Goal: Information Seeking & Learning: Find specific page/section

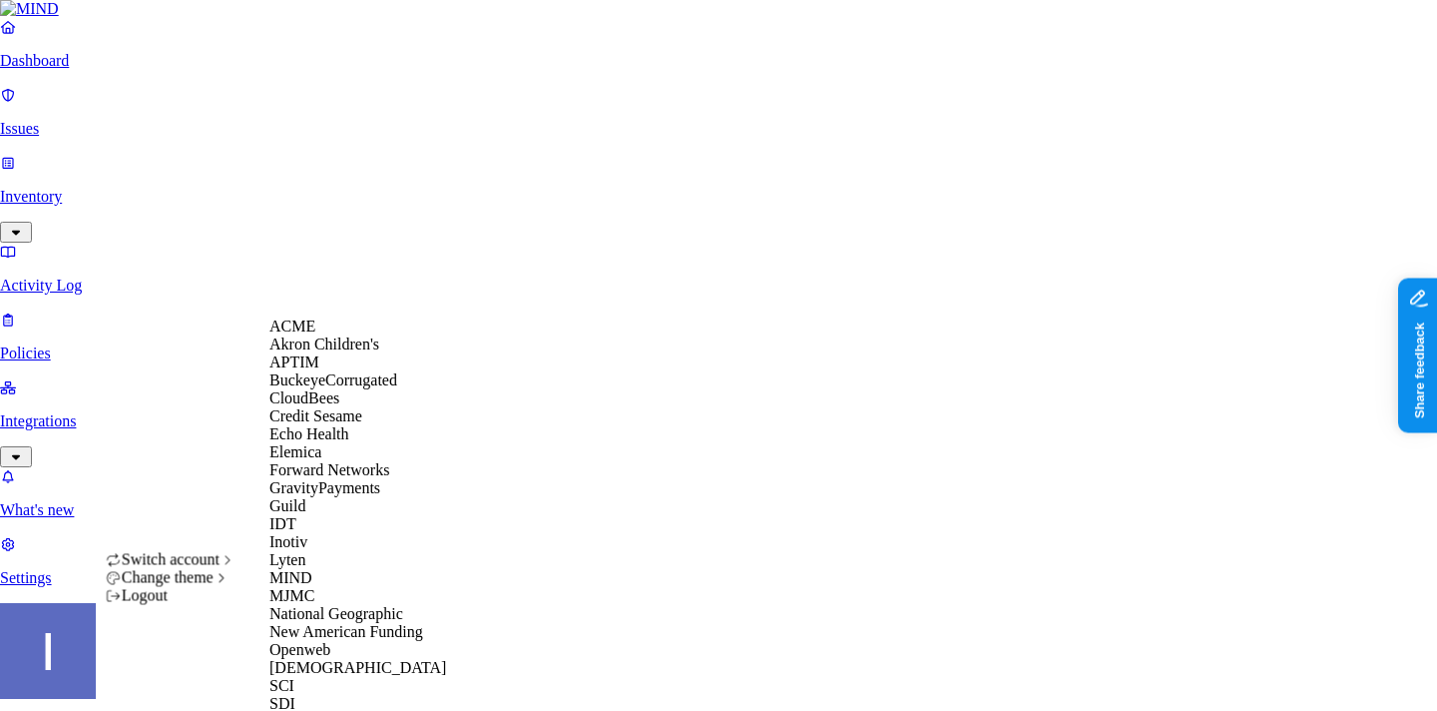
scroll to position [513, 0]
click at [342, 659] on div "[DEMOGRAPHIC_DATA]" at bounding box center [366, 668] width 194 height 18
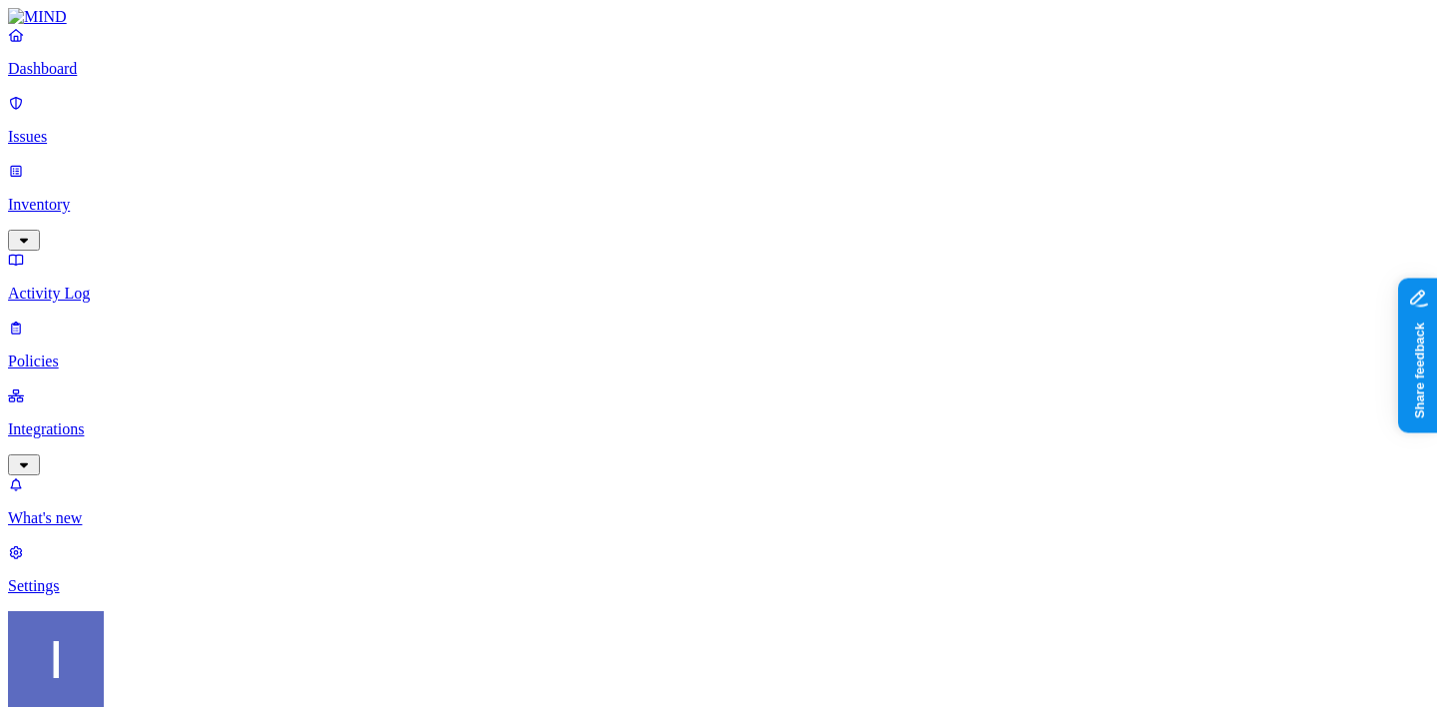
click at [117, 595] on link "Settings" at bounding box center [718, 569] width 1421 height 52
click at [93, 284] on p "Activity Log" at bounding box center [718, 293] width 1421 height 18
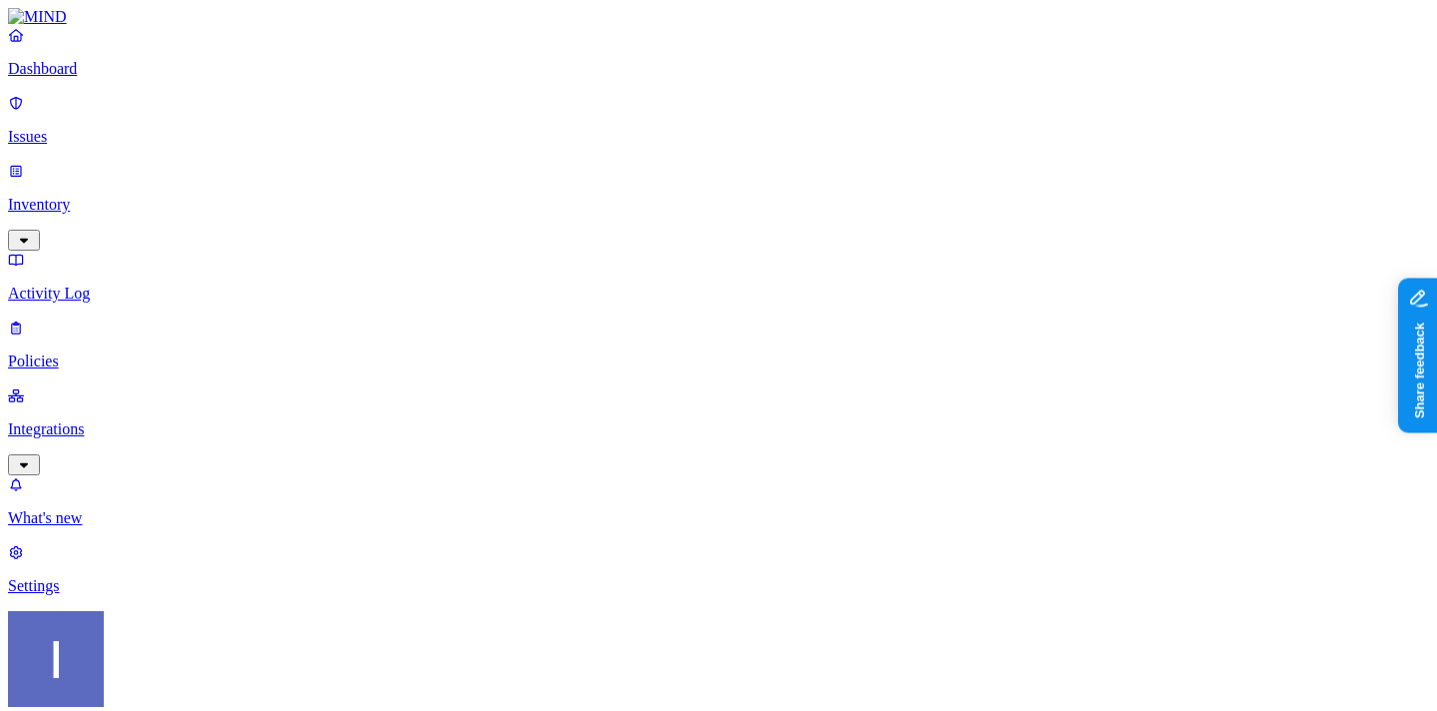
click at [97, 176] on div "Dashboard Issues Inventory Activity Log Policies Integrations" at bounding box center [718, 250] width 1421 height 449
click at [108, 176] on div "Dashboard Issues Inventory Activity Log Policies Integrations" at bounding box center [718, 250] width 1421 height 449
click at [111, 196] on p "Inventory" at bounding box center [718, 205] width 1421 height 18
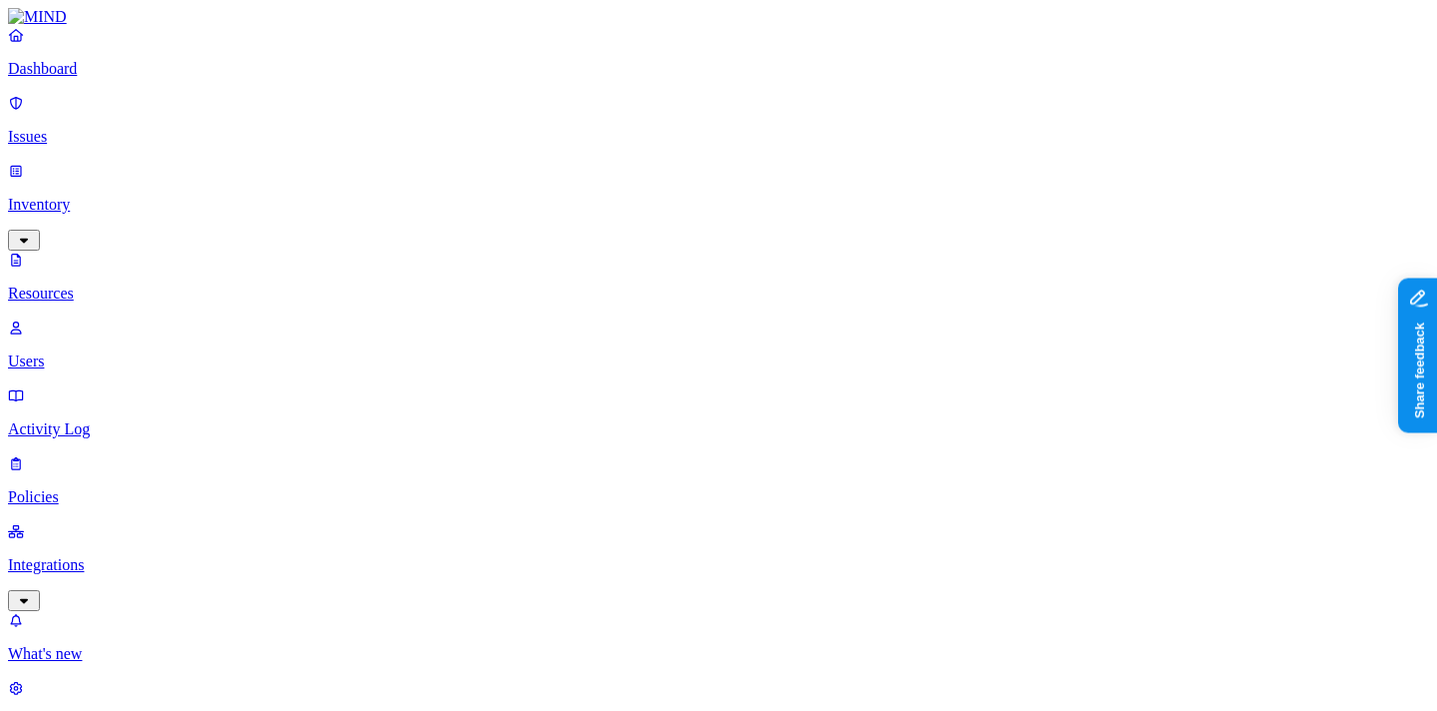
click at [134, 352] on p "Users" at bounding box center [718, 361] width 1421 height 18
paste input "[PERSON_NAME][EMAIL_ADDRESS][PERSON_NAME][DOMAIN_NAME]"
type input "[PERSON_NAME][EMAIL_ADDRESS][PERSON_NAME][DOMAIN_NAME]"
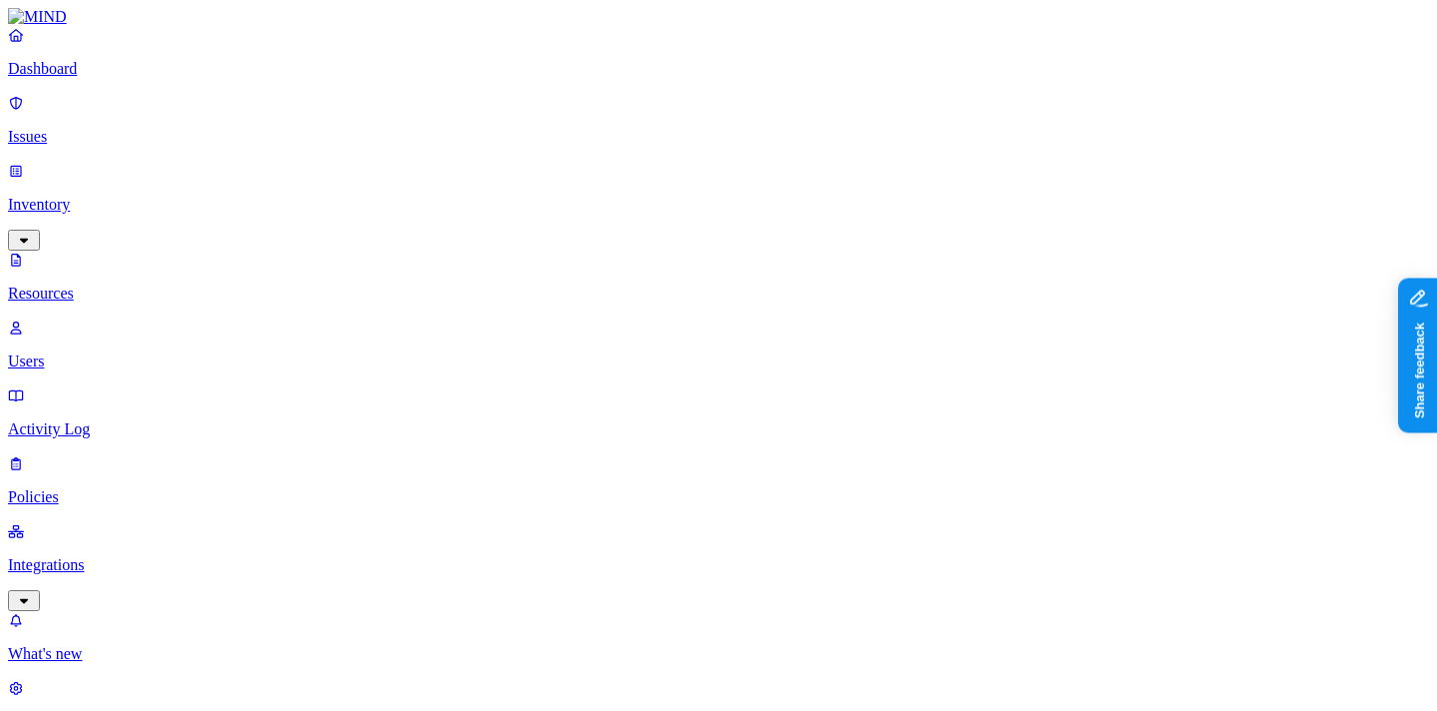
scroll to position [172, 0]
drag, startPoint x: 1101, startPoint y: 266, endPoint x: 1289, endPoint y: 255, distance: 189.0
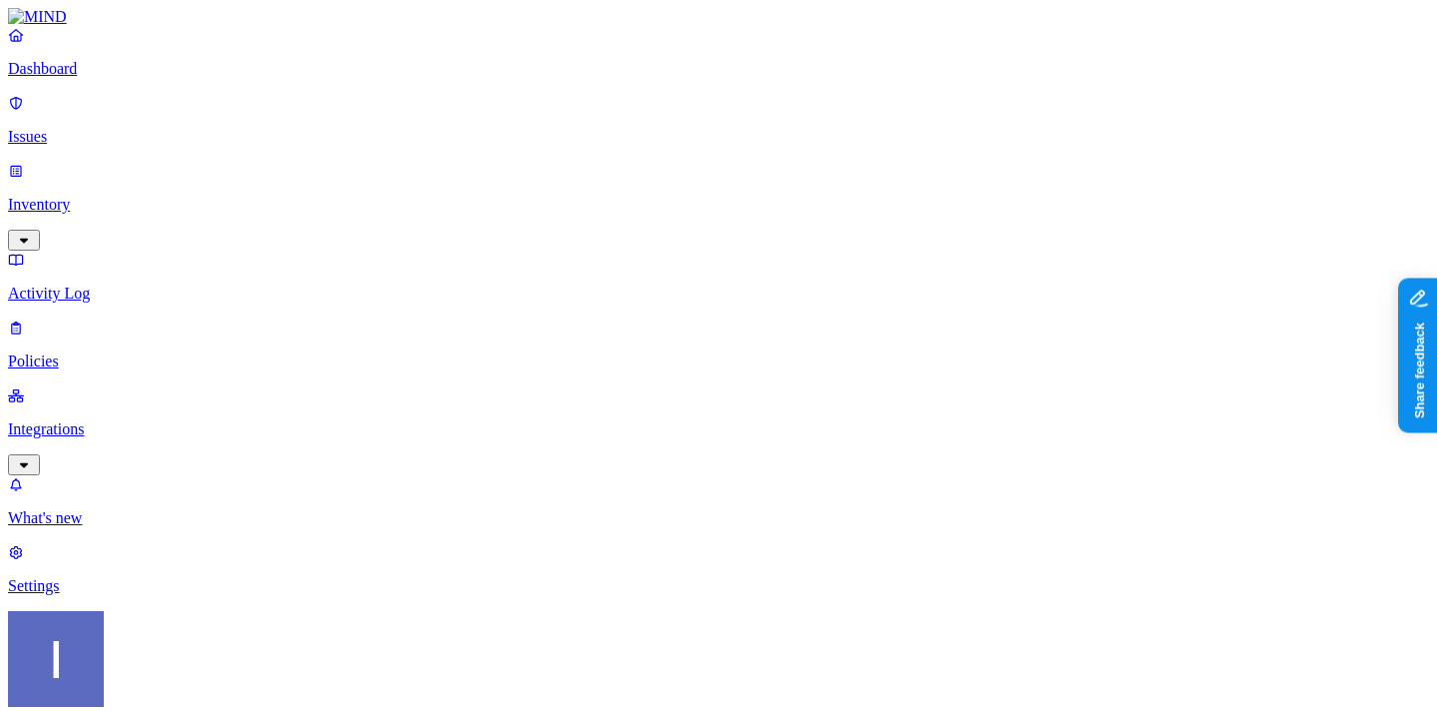
click at [150, 386] on link "Integrations" at bounding box center [718, 429] width 1421 height 86
click at [128, 385] on nav "Dashboard Issues Inventory Activity Log Policies Integrations Cloud On-premise …" at bounding box center [718, 412] width 1421 height 772
click at [128, 645] on p "Endpoints" at bounding box center [718, 654] width 1421 height 18
click at [126, 543] on link "On-premise" at bounding box center [718, 569] width 1421 height 52
click at [131, 509] on p "Cloud" at bounding box center [718, 518] width 1421 height 18
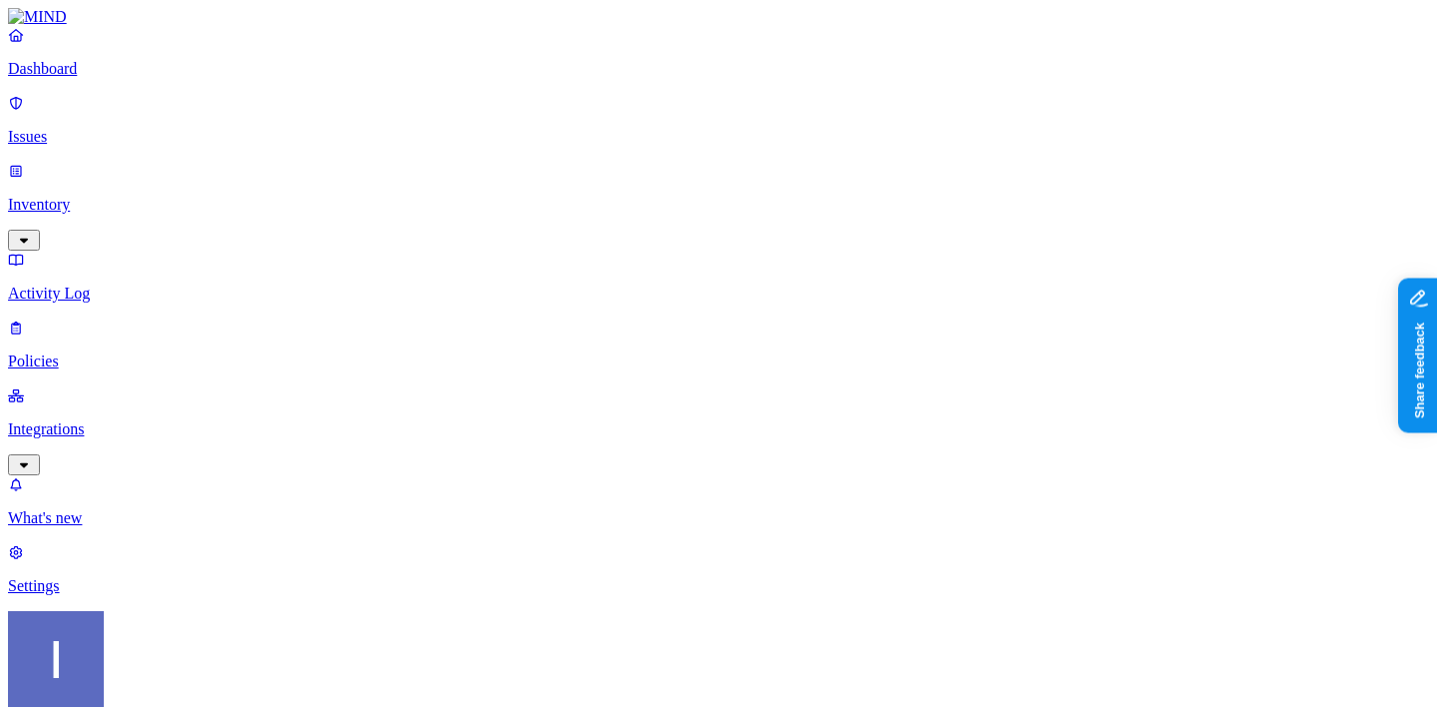
click at [87, 420] on p "Integrations" at bounding box center [718, 429] width 1421 height 18
click at [79, 710] on p "Settings" at bounding box center [718, 722] width 1421 height 18
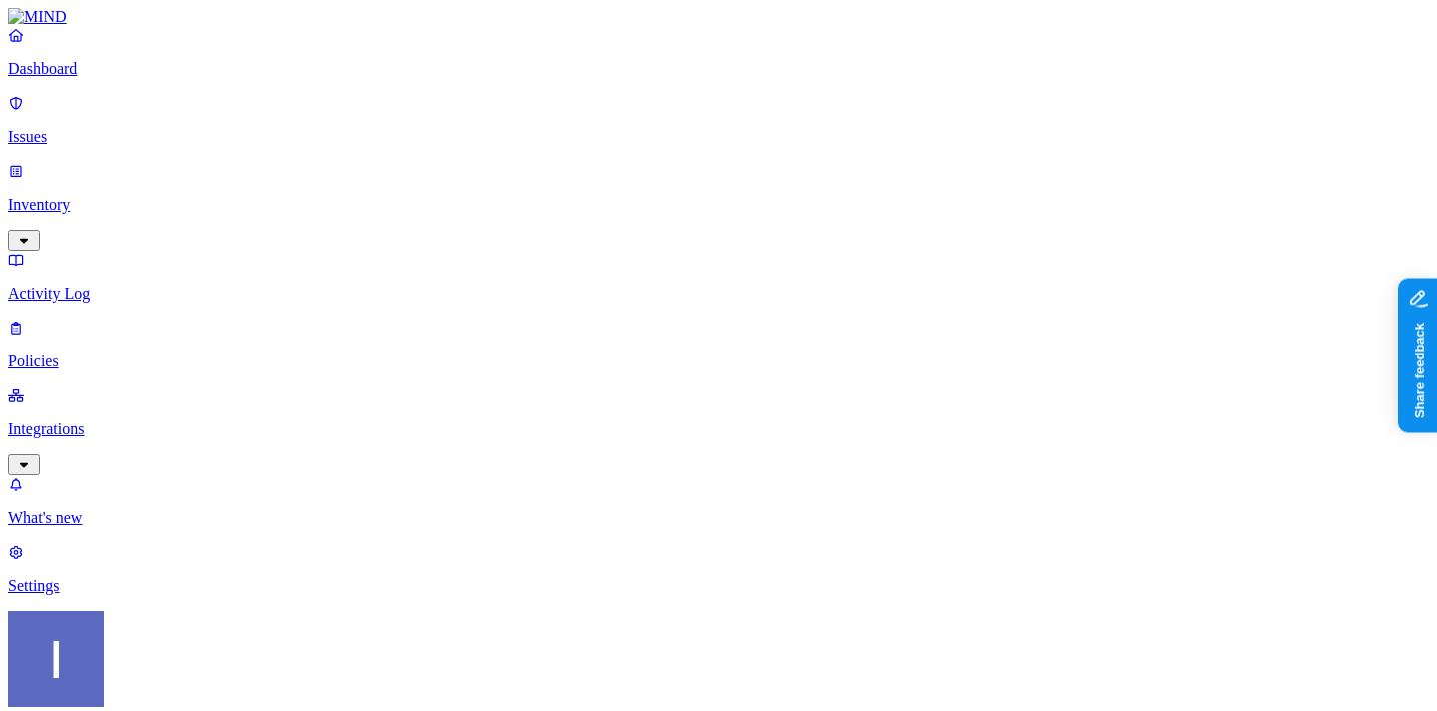
click at [71, 420] on p "Integrations" at bounding box center [718, 429] width 1421 height 18
click at [105, 196] on p "Inventory" at bounding box center [718, 205] width 1421 height 18
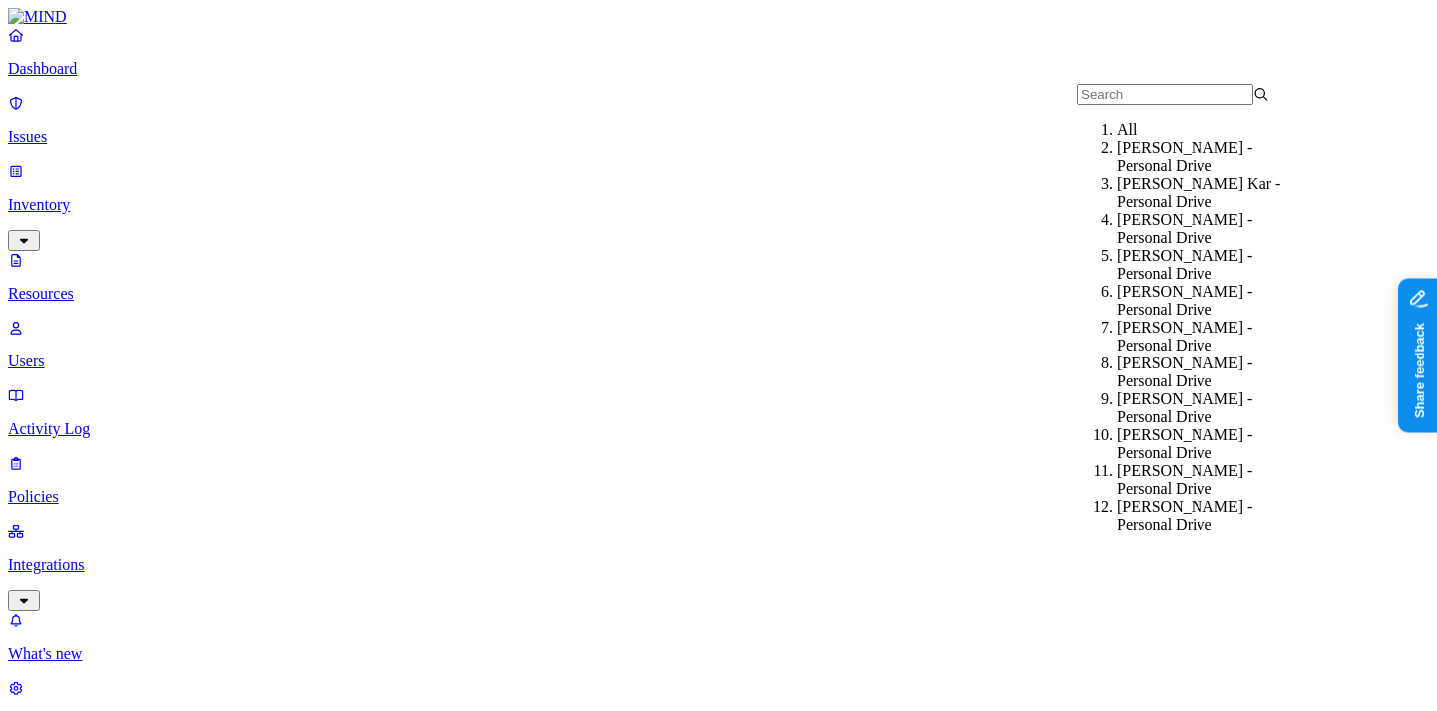
type input "[PERSON_NAME][EMAIL_ADDRESS][PERSON_NAME][DOMAIN_NAME]"
type input "[PERSON_NAME]"
click at [1193, 170] on div "[PERSON_NAME] - Personal Drive" at bounding box center [1213, 157] width 193 height 36
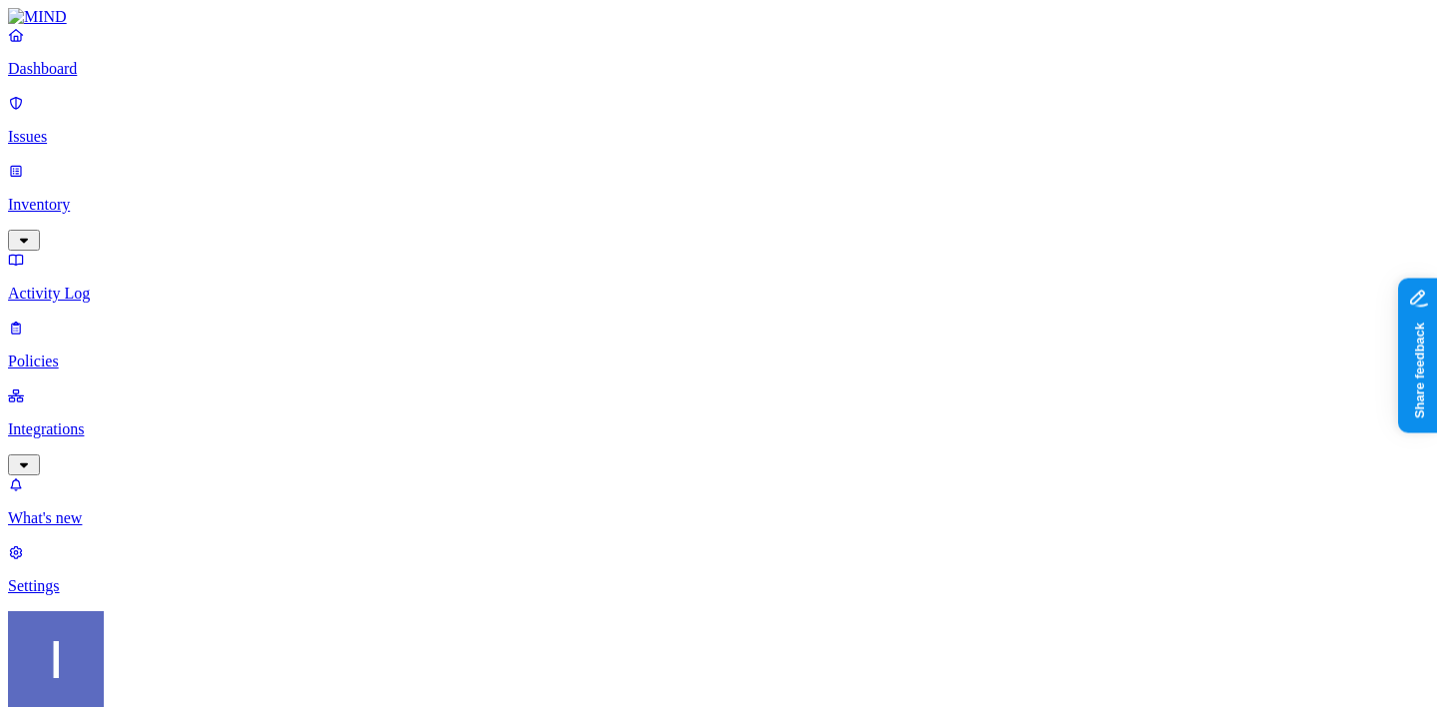
click at [88, 595] on p "Settings" at bounding box center [718, 586] width 1421 height 18
click at [118, 420] on p "Integrations" at bounding box center [718, 429] width 1421 height 18
click at [154, 251] on link "Activity Log" at bounding box center [718, 277] width 1421 height 52
click at [151, 352] on p "Policies" at bounding box center [718, 361] width 1421 height 18
click at [85, 196] on p "Inventory" at bounding box center [718, 205] width 1421 height 18
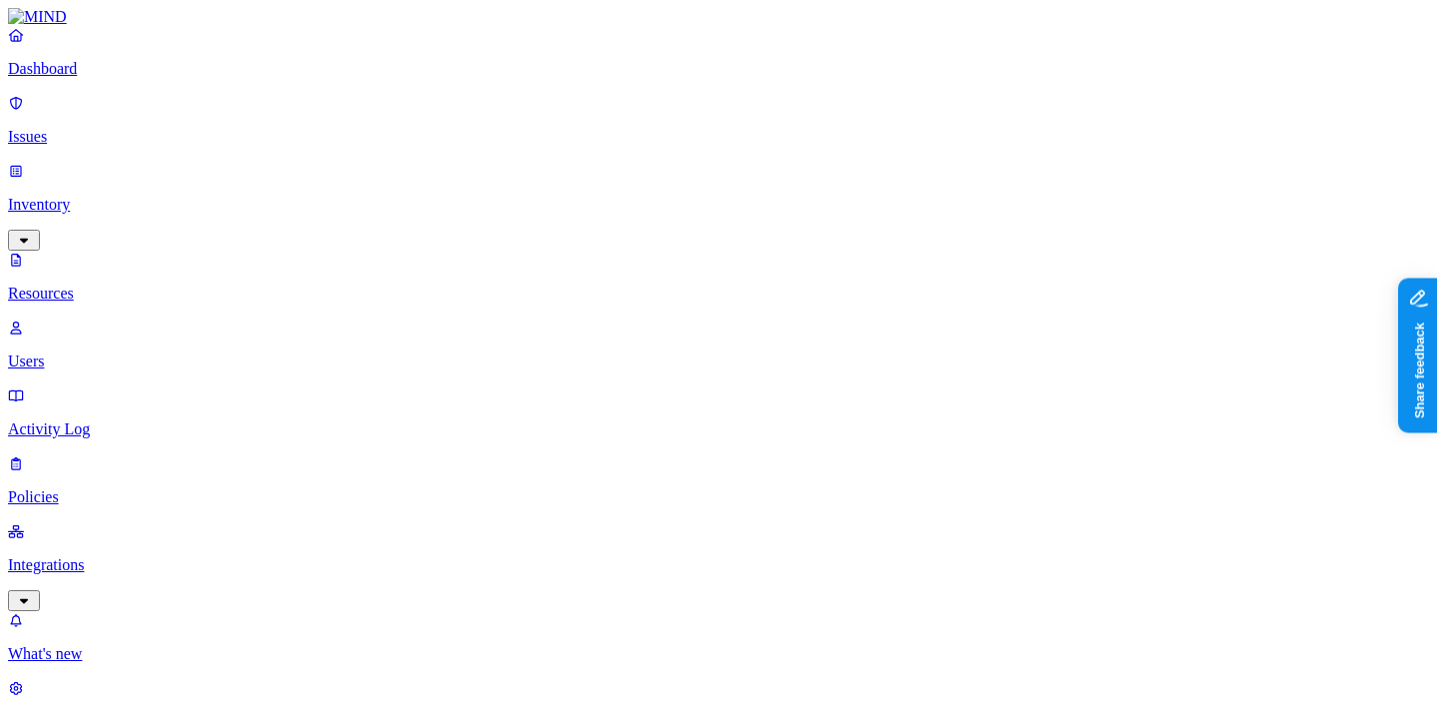
type input "."
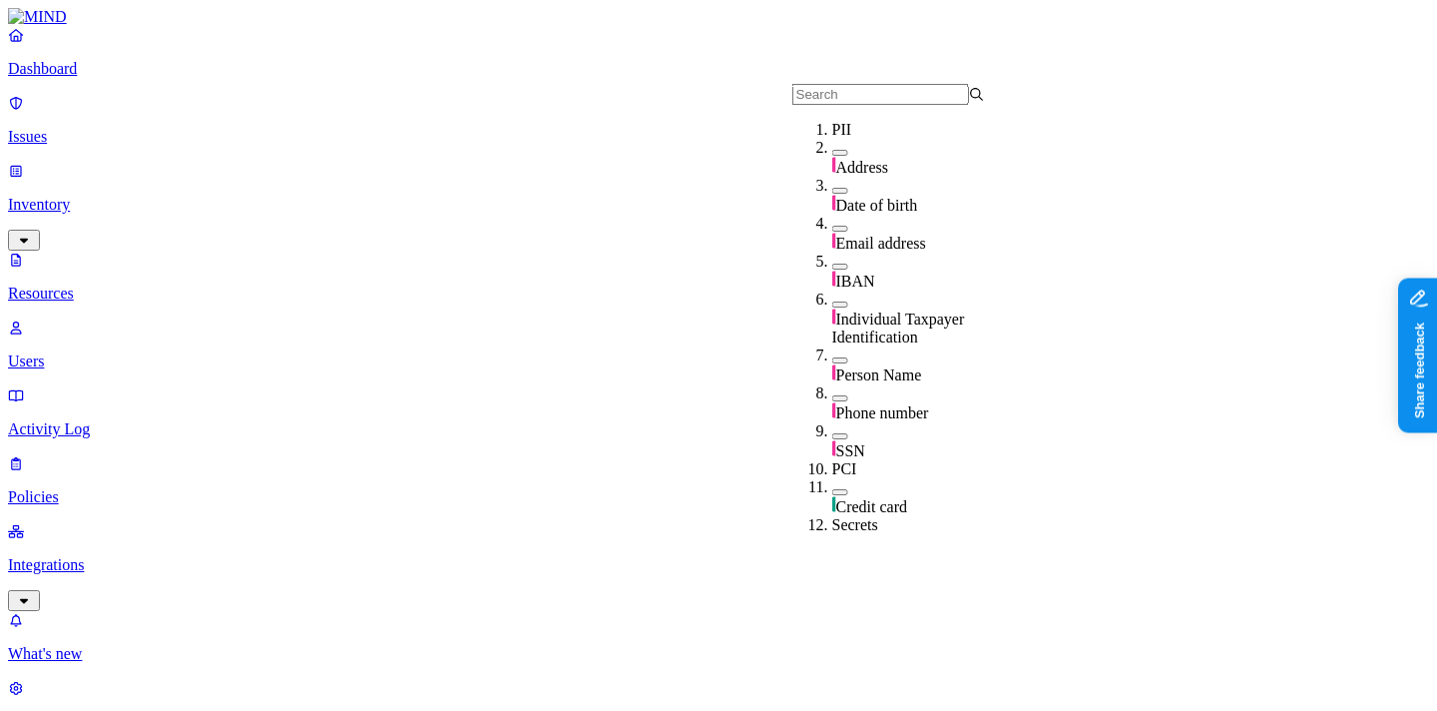
click at [956, 175] on div "Address" at bounding box center [928, 158] width 193 height 38
click at [956, 175] on div "Address" at bounding box center [928, 159] width 193 height 41
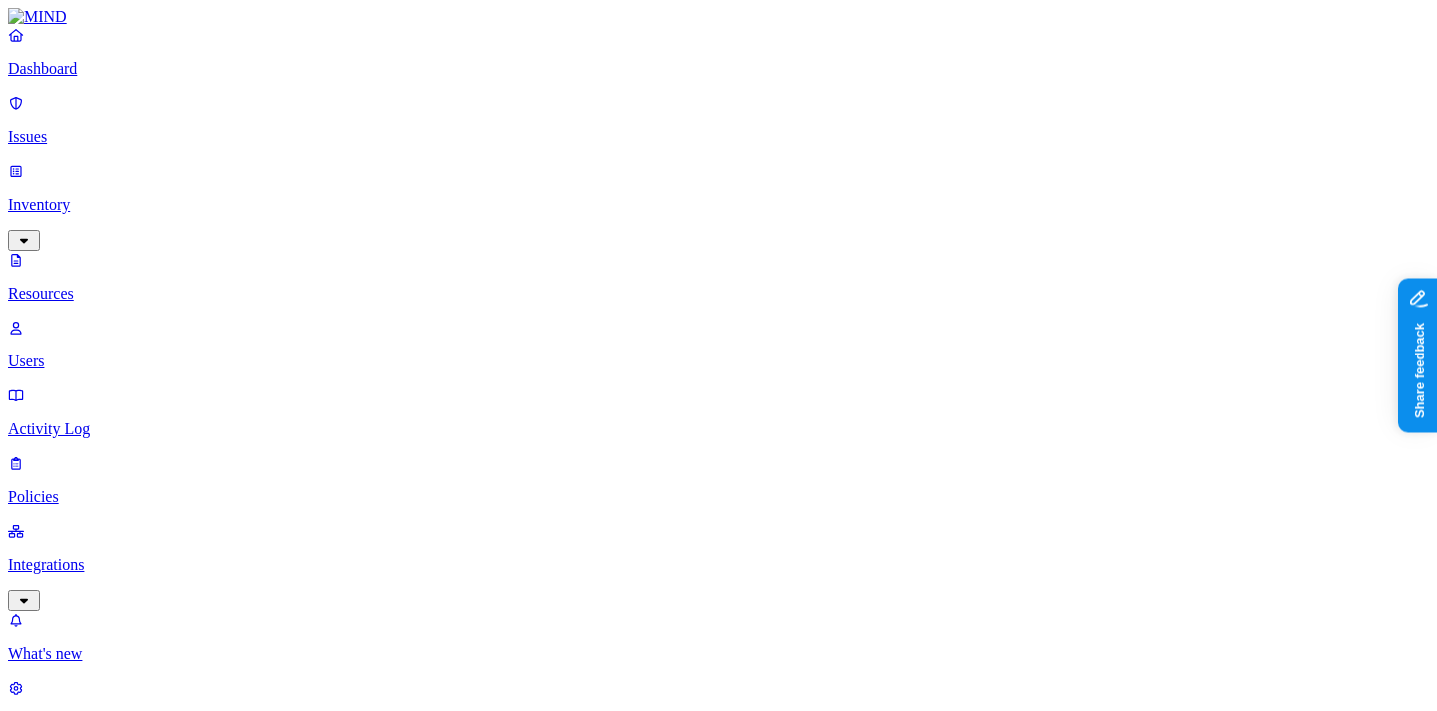
scroll to position [364, 0]
drag, startPoint x: 492, startPoint y: 143, endPoint x: 655, endPoint y: 147, distance: 162.7
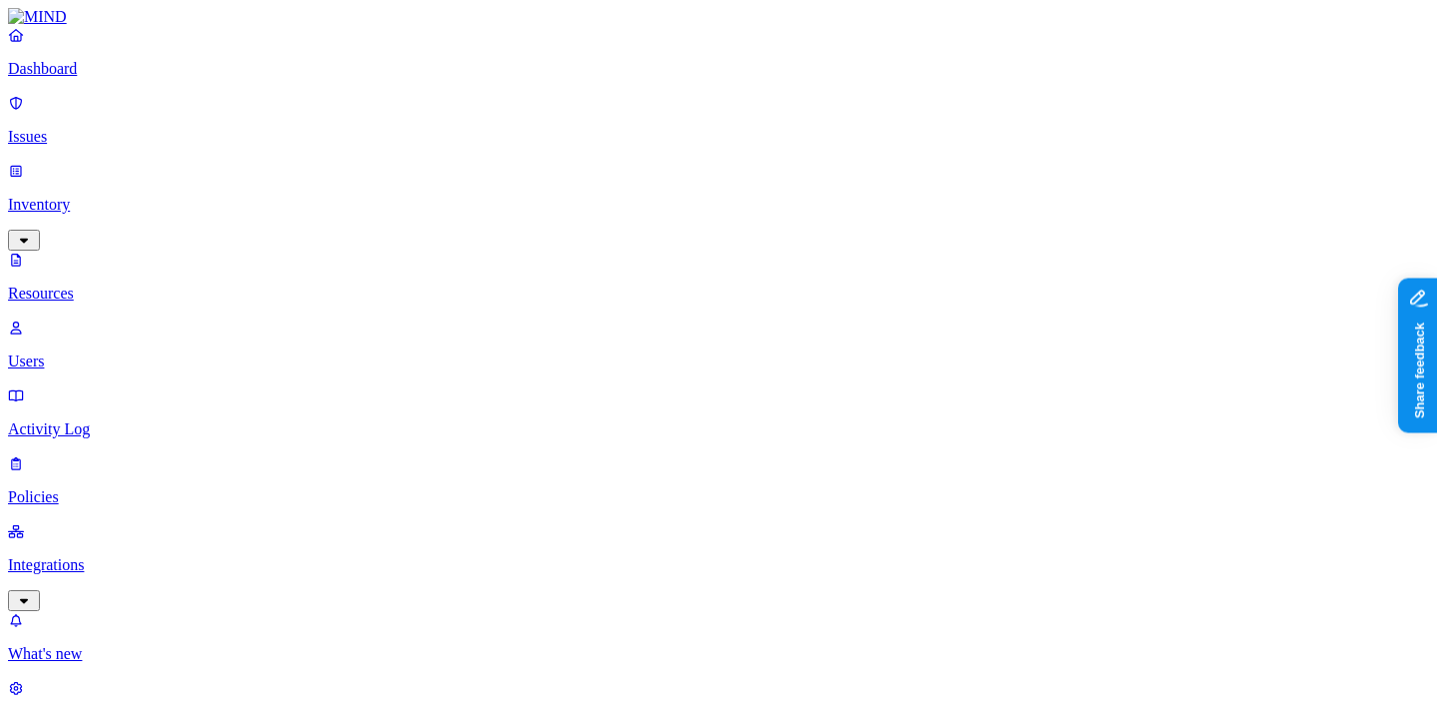
scroll to position [360, 158]
type input "DLP"
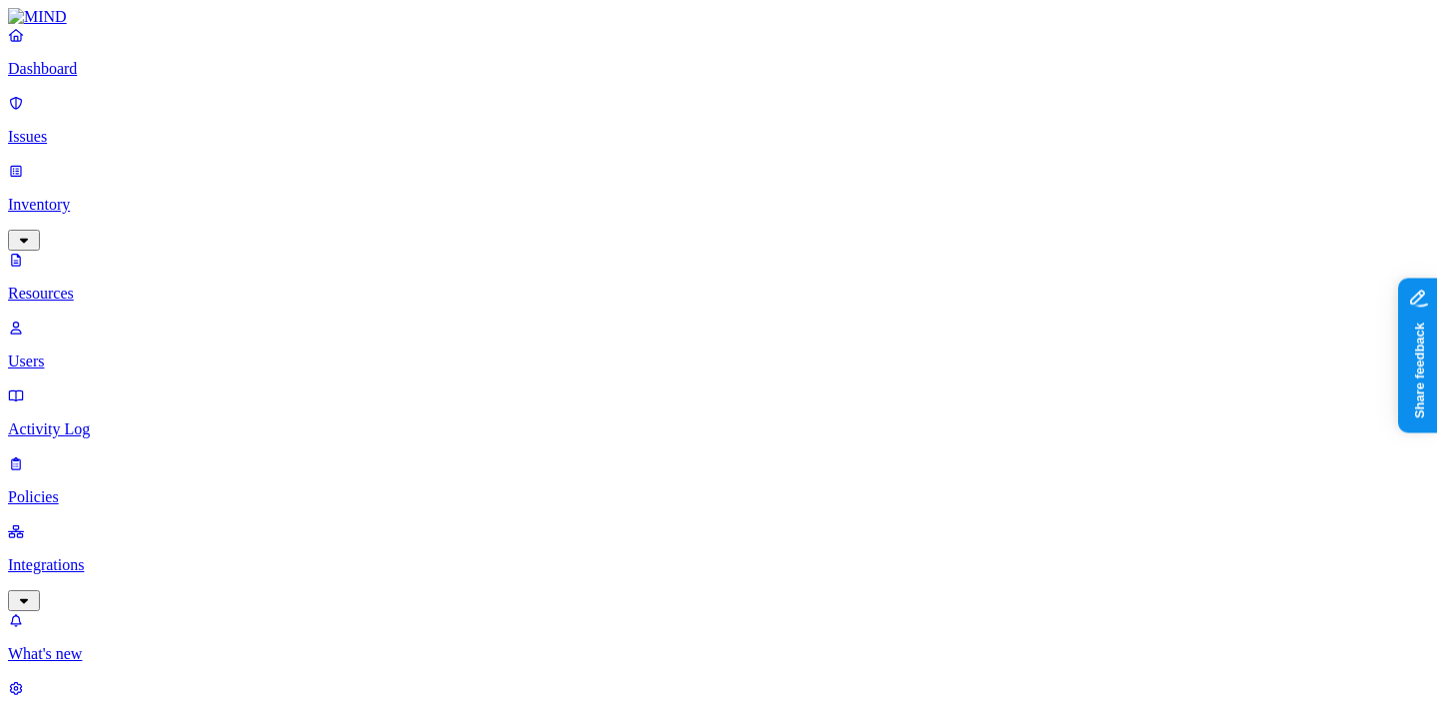
drag, startPoint x: 1131, startPoint y: 262, endPoint x: 1201, endPoint y: 262, distance: 69.9
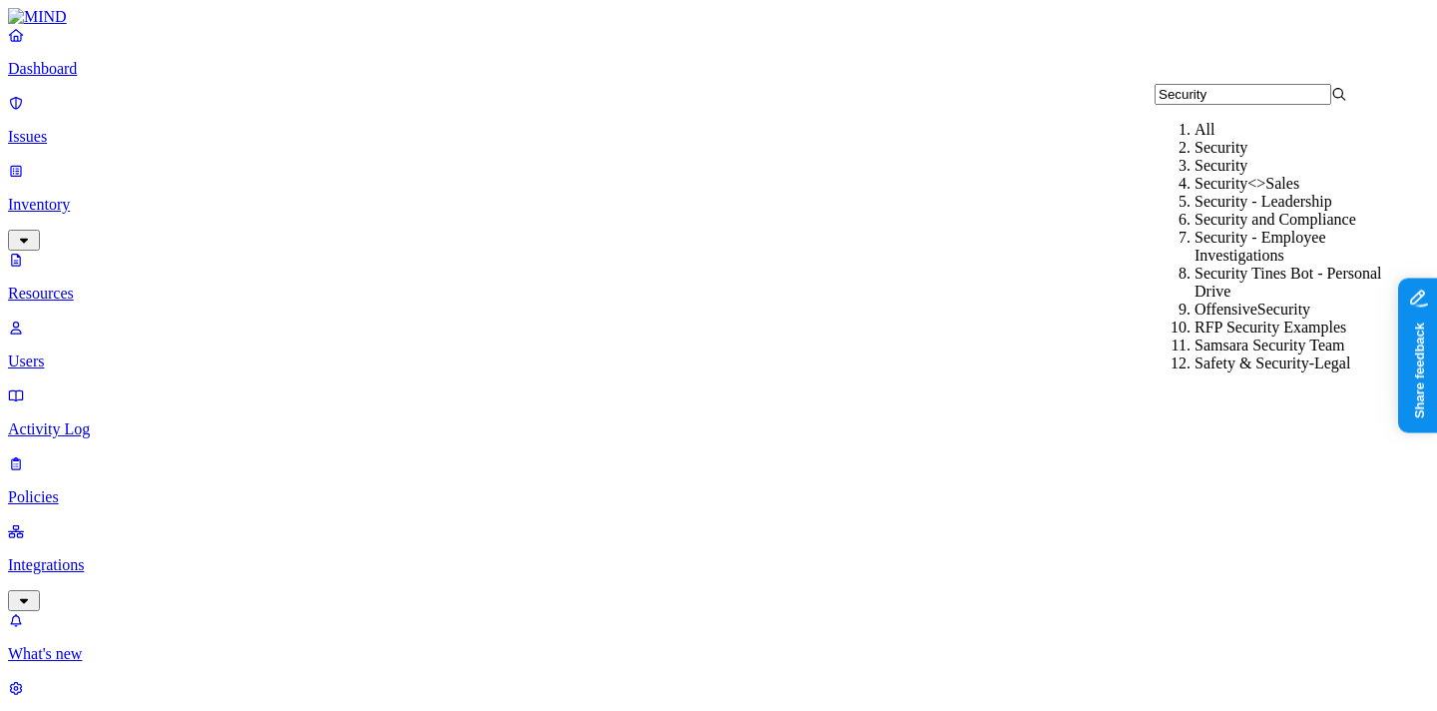
type input "Security"
click at [1219, 157] on div "Security" at bounding box center [1291, 148] width 193 height 18
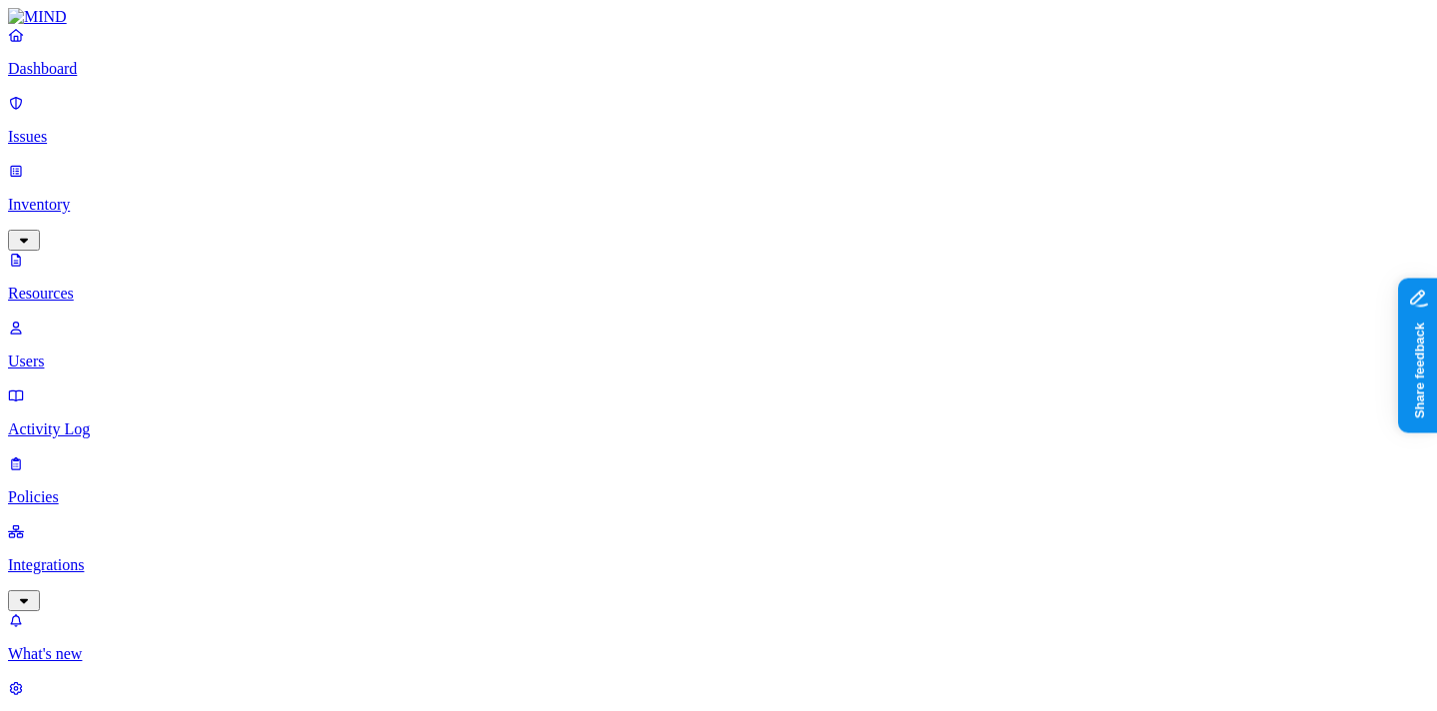
scroll to position [0, 158]
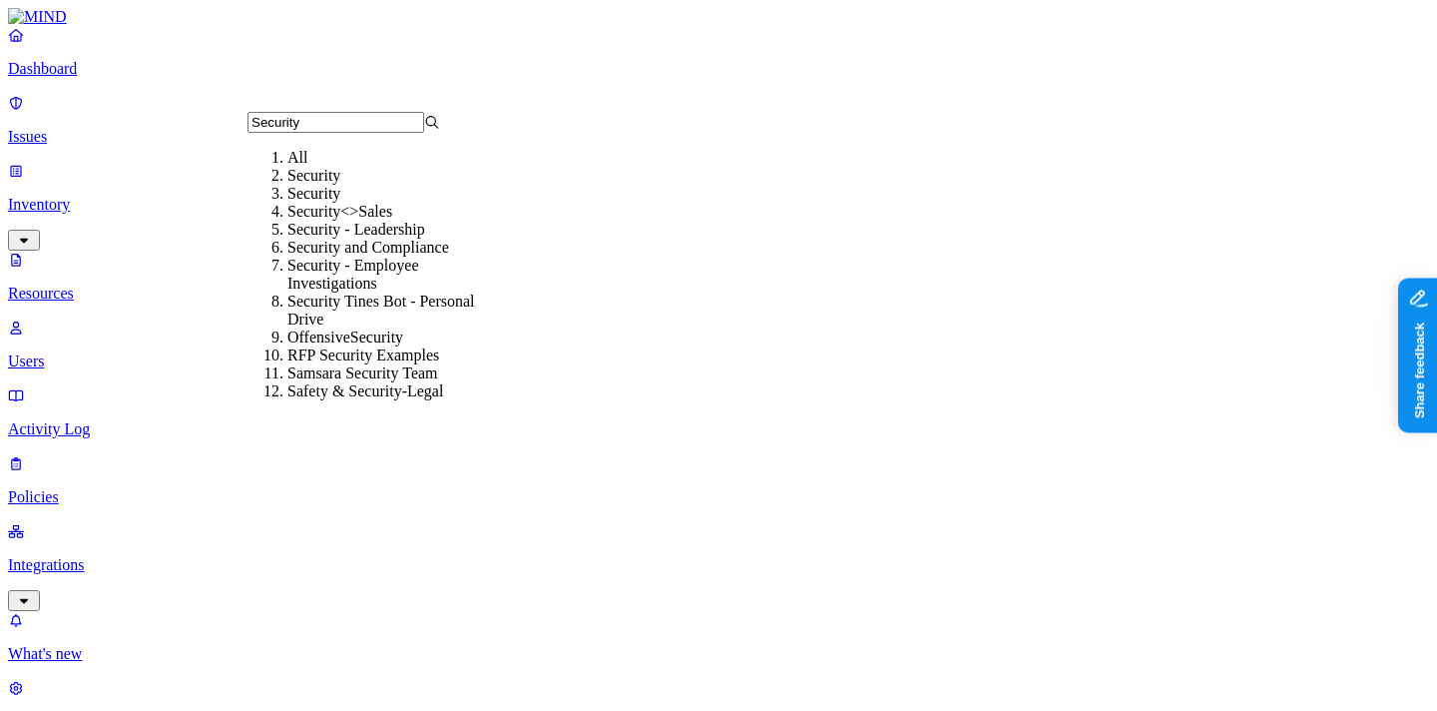
type input "Security"
click at [365, 203] on div "Security" at bounding box center [383, 194] width 193 height 18
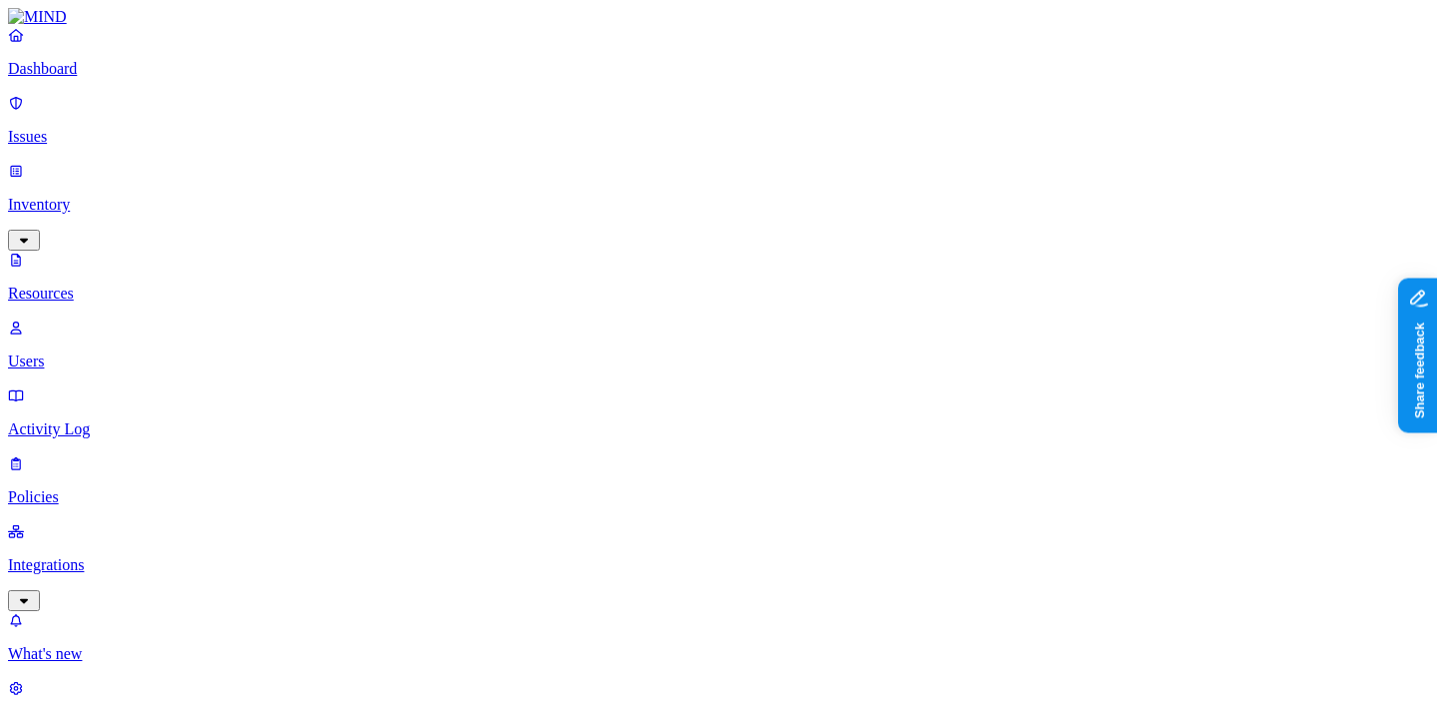
scroll to position [709, 0]
type input "MIND"
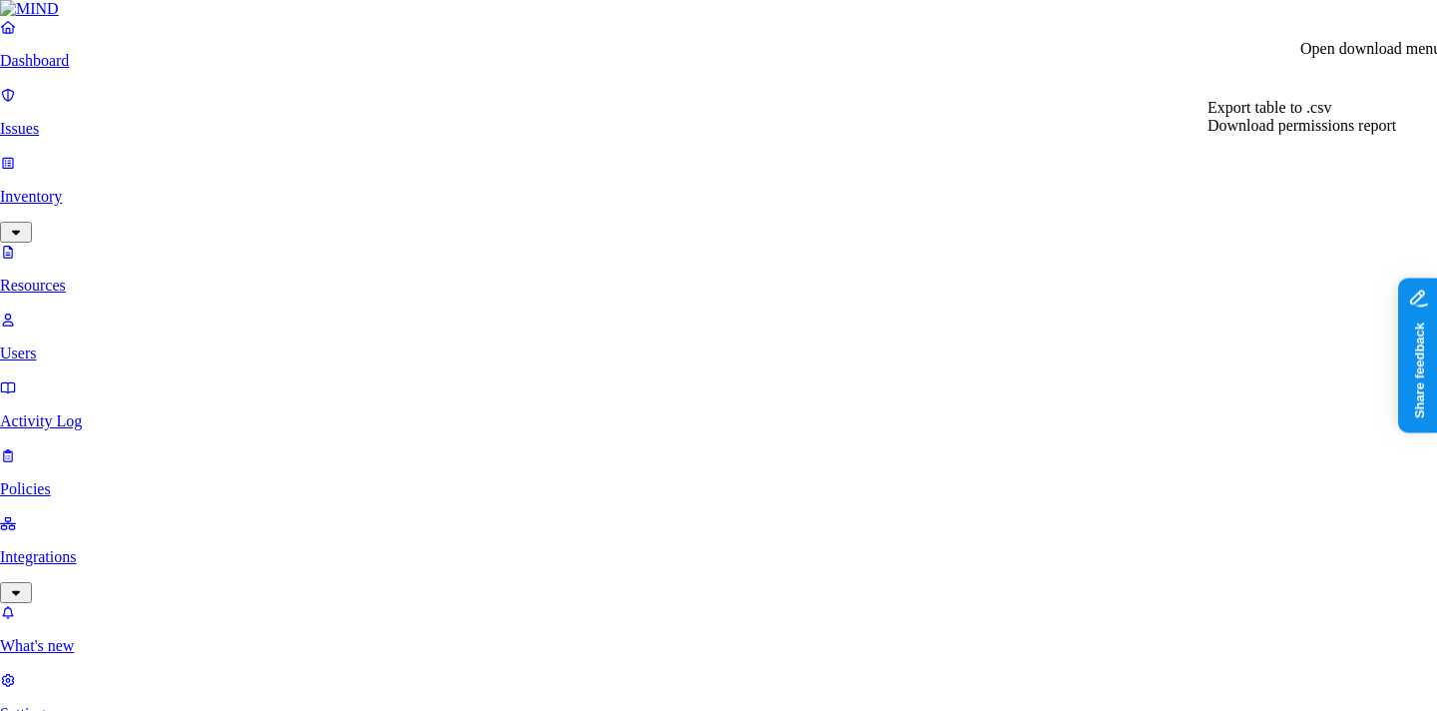
click at [1346, 117] on div "Export table to .csv" at bounding box center [1302, 108] width 189 height 18
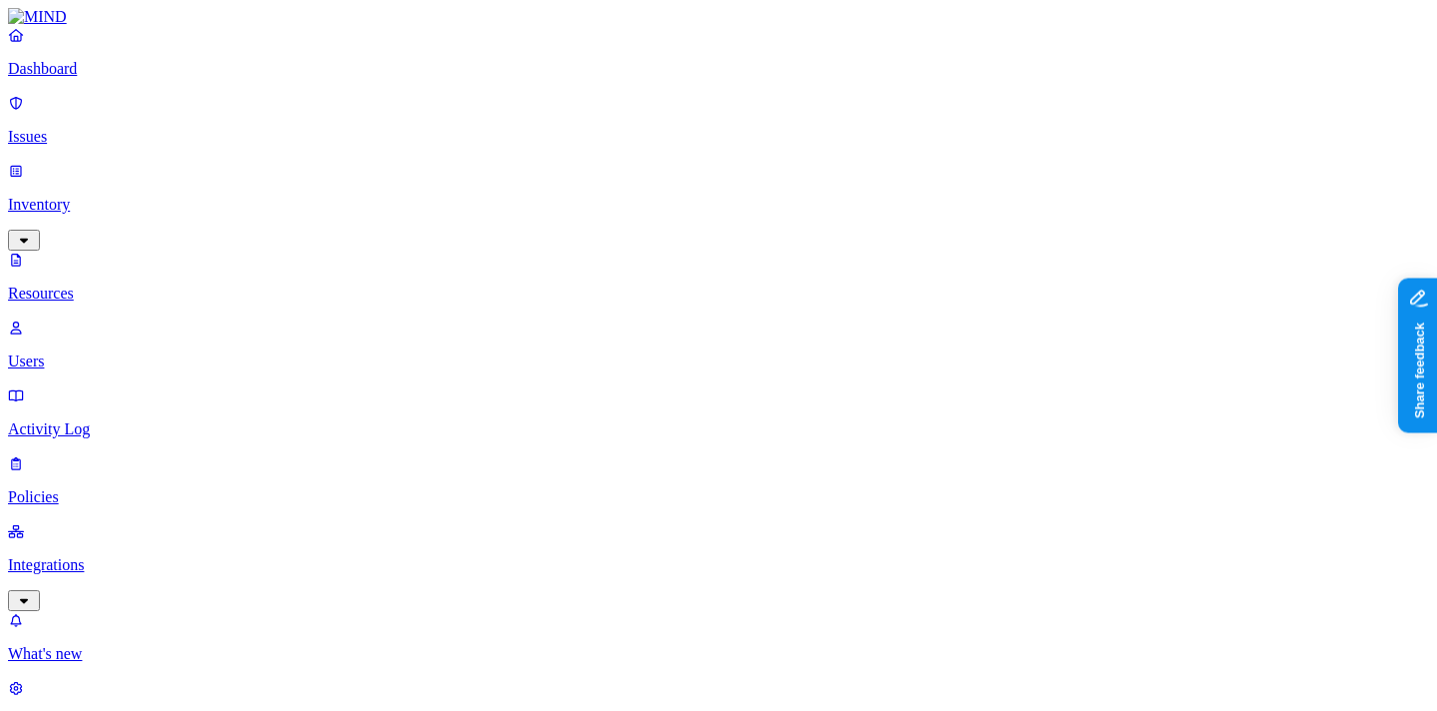
scroll to position [709, 0]
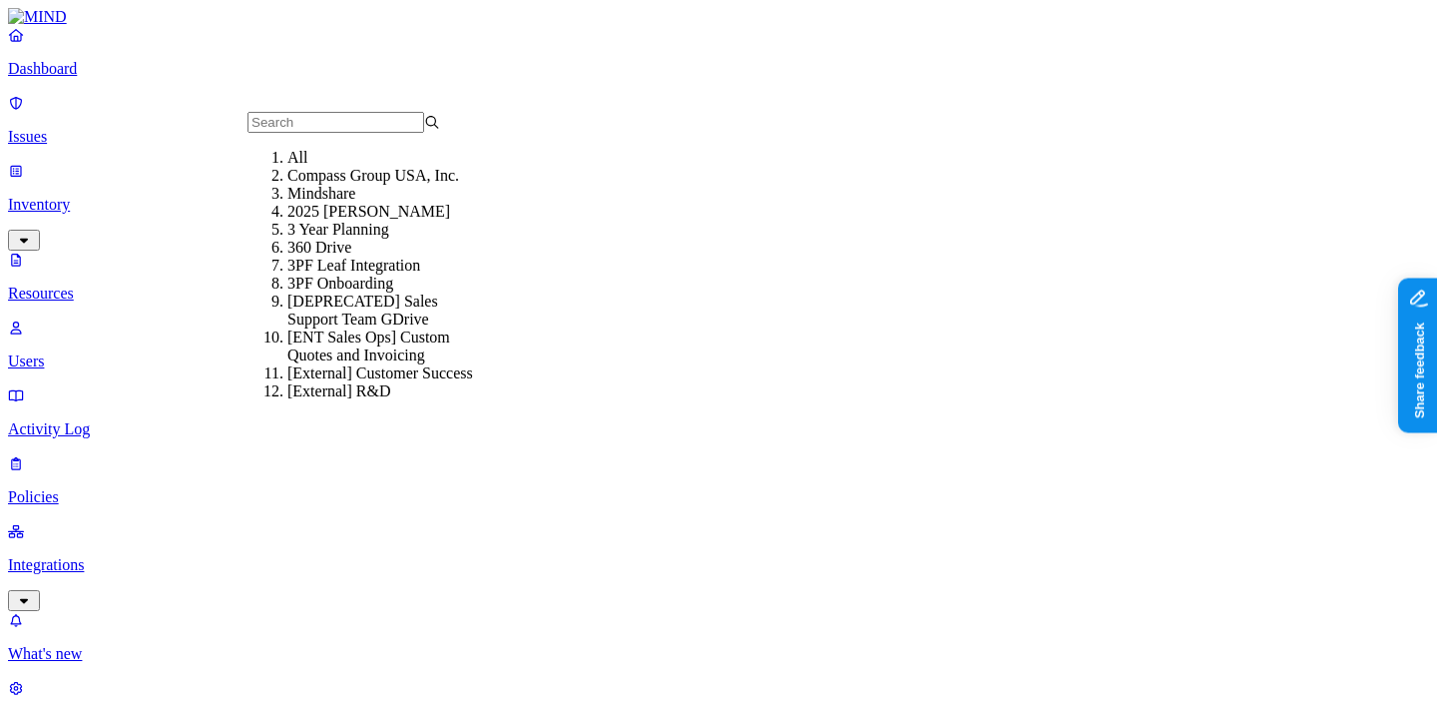
click at [355, 166] on div "All" at bounding box center [383, 158] width 193 height 18
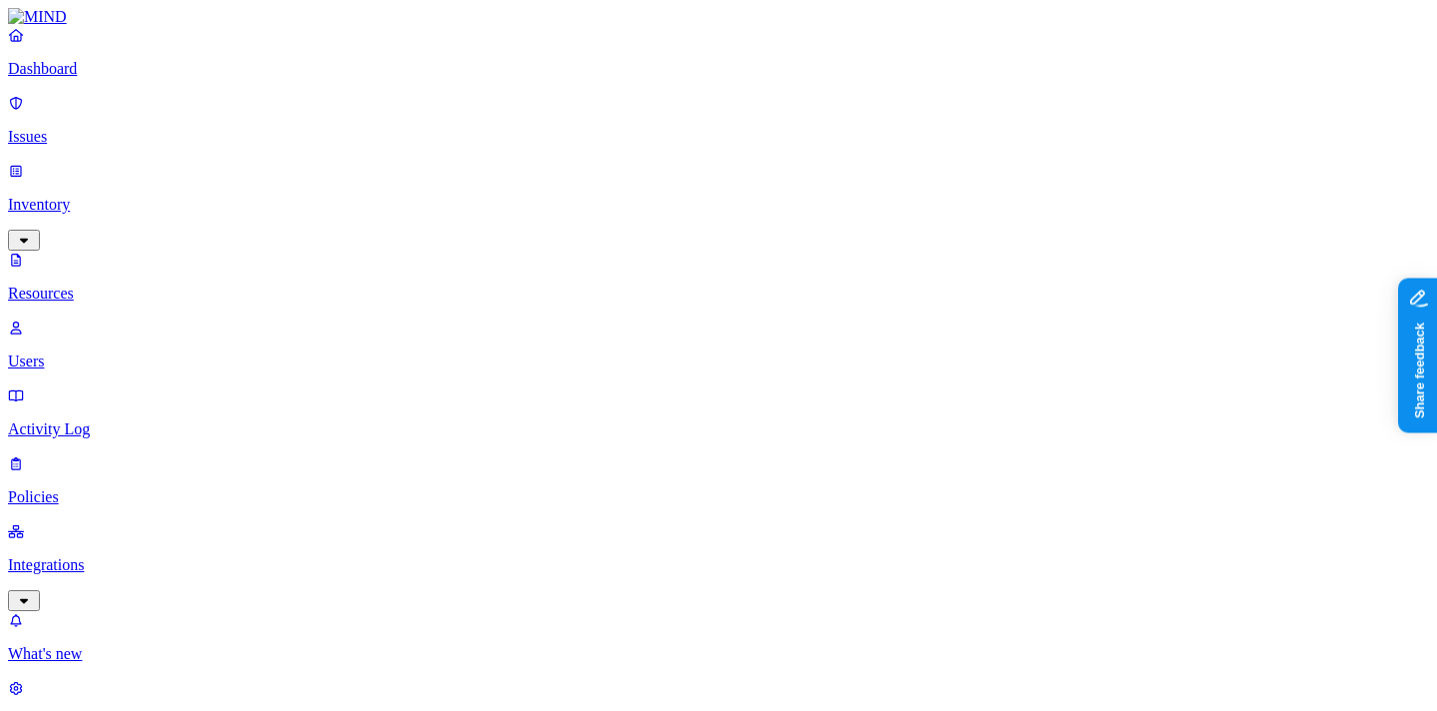
type input "DLP"
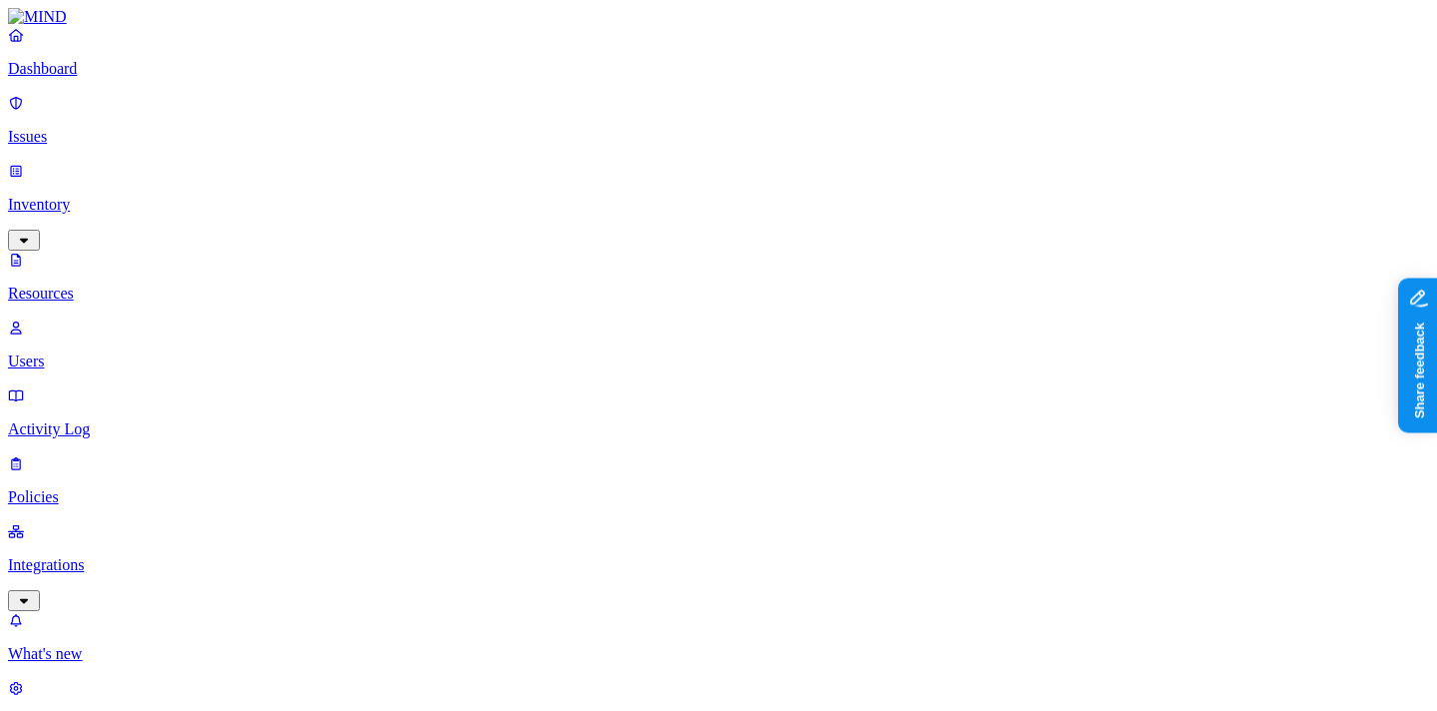
scroll to position [31, 158]
click at [130, 550] on nav "Dashboard Issues Inventory Resources Users Activity Log Policies Integrations W…" at bounding box center [718, 378] width 1421 height 705
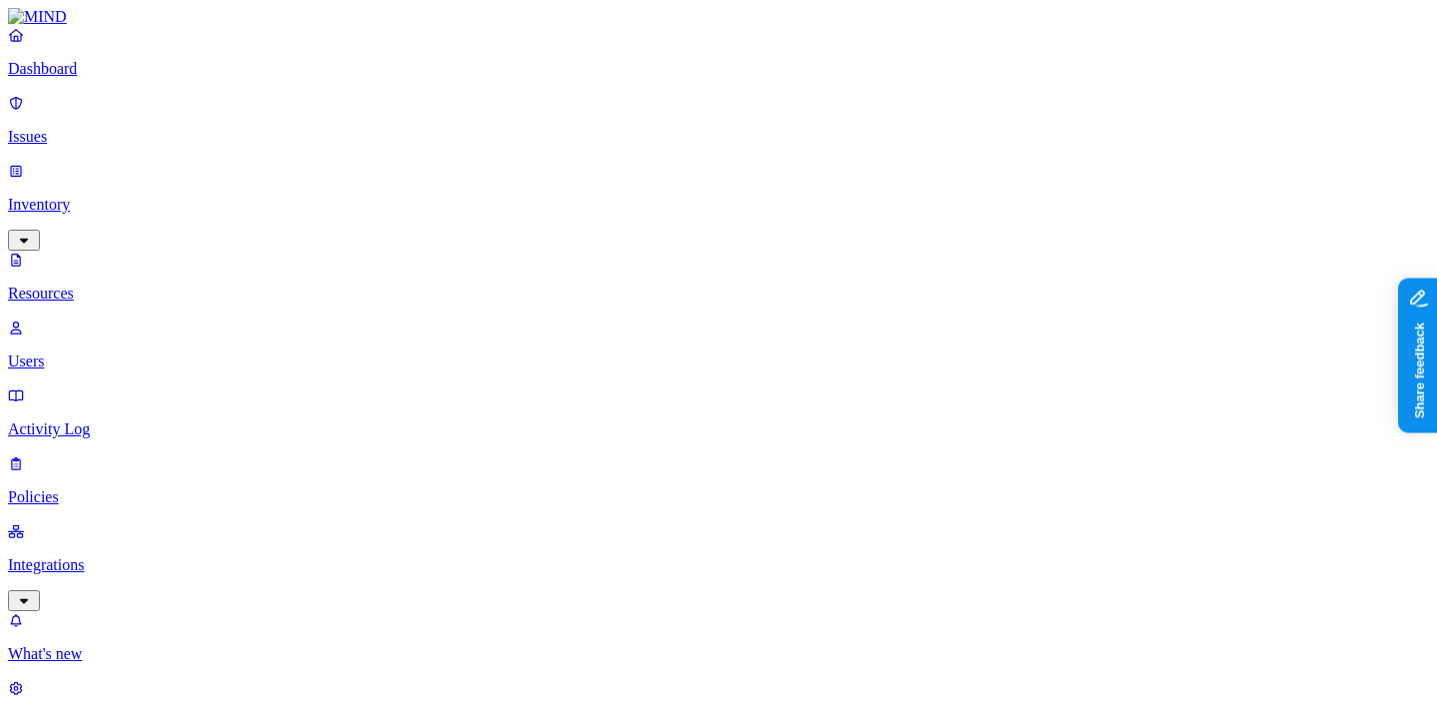
scroll to position [137, 0]
click at [115, 450] on nav "Dashboard Issues Inventory Resources Users Activity Log Policies Integrations W…" at bounding box center [718, 378] width 1421 height 705
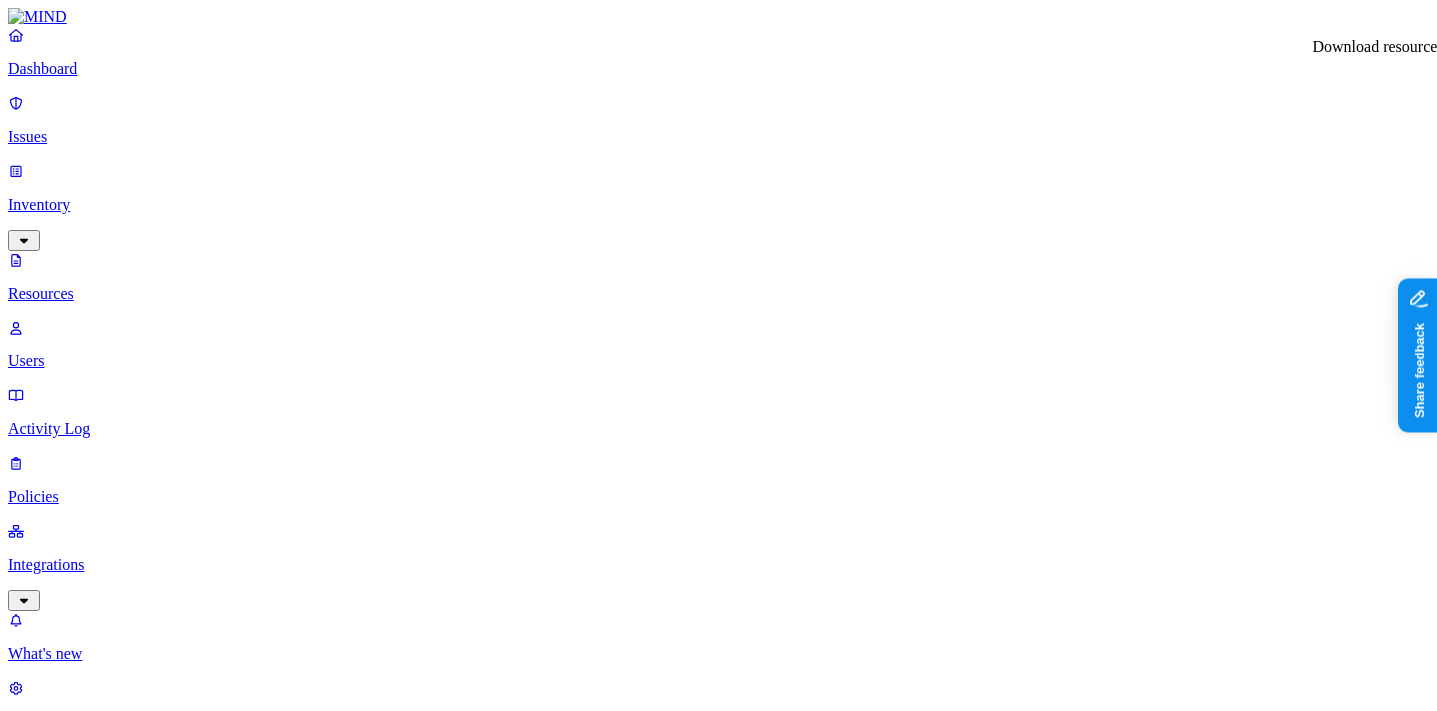
click at [107, 504] on nav "Dashboard Issues Inventory Resources Users Activity Log Policies Integrations W…" at bounding box center [718, 378] width 1421 height 705
